Goal: Use online tool/utility: Utilize a website feature to perform a specific function

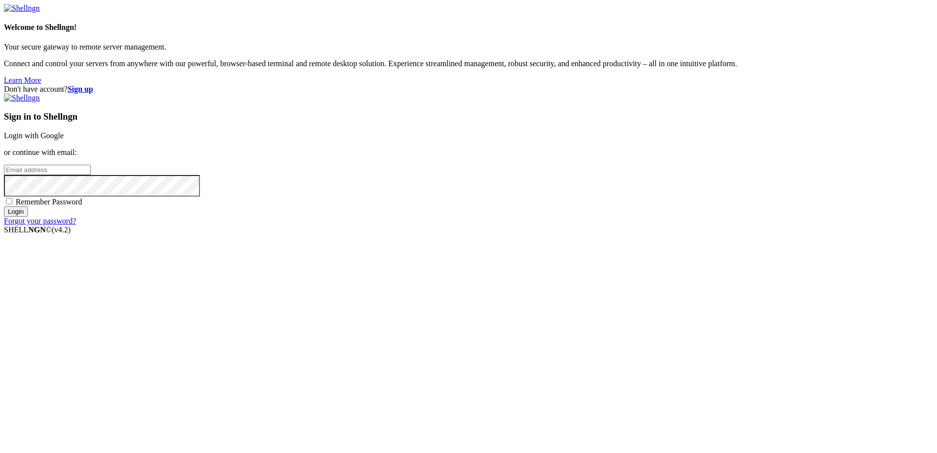
click at [64, 140] on link "Login with Google" at bounding box center [34, 135] width 60 height 8
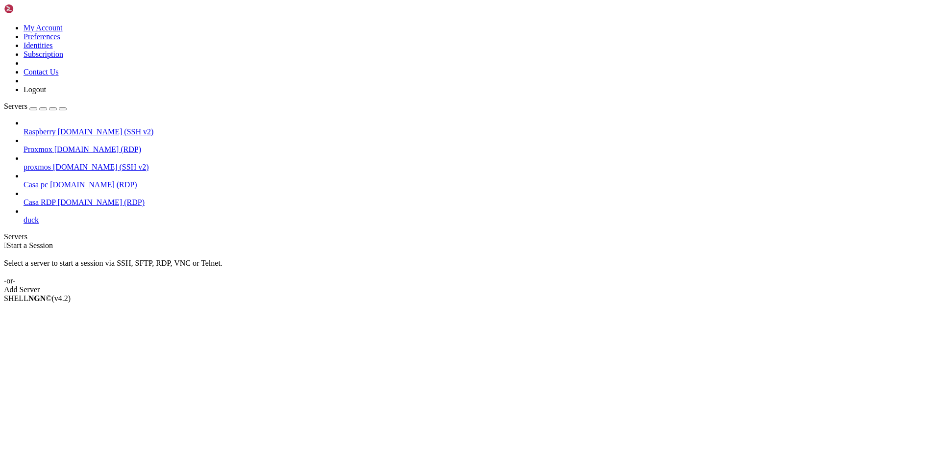
click at [24, 198] on link "Casa RDP [DOMAIN_NAME] (RDP)" at bounding box center [479, 202] width 910 height 9
